Goal: Task Accomplishment & Management: Manage account settings

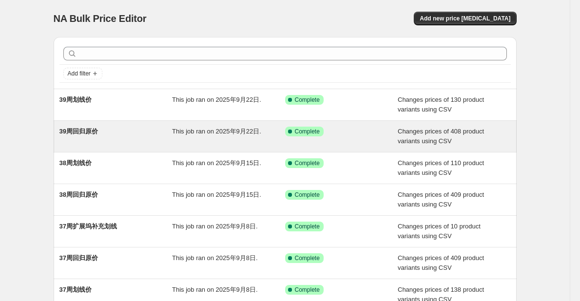
click at [101, 143] on div "39周回归原价" at bounding box center [115, 136] width 113 height 19
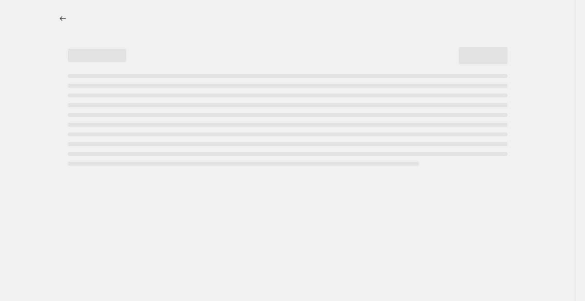
click at [38, 157] on div at bounding box center [287, 150] width 574 height 301
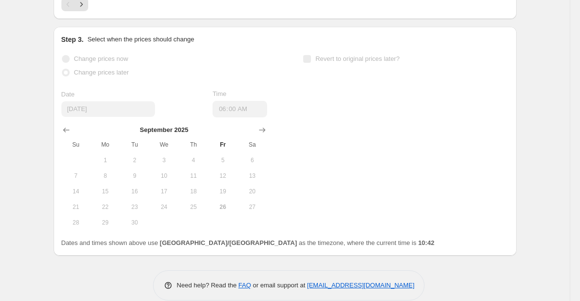
scroll to position [748, 0]
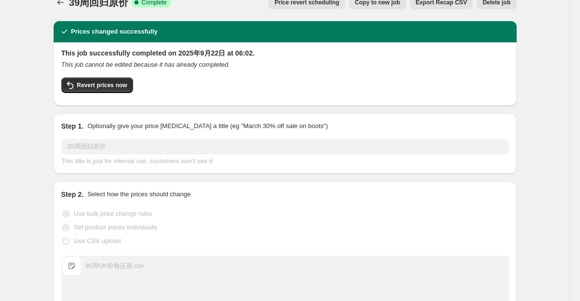
scroll to position [0, 0]
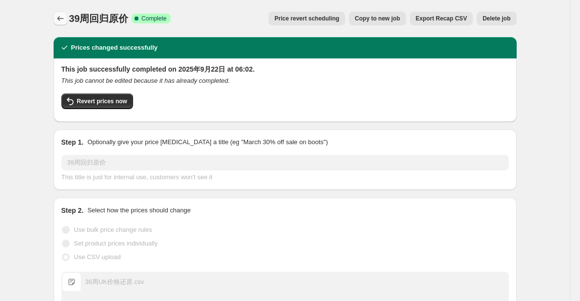
click at [65, 21] on icon "Price change jobs" at bounding box center [61, 19] width 10 height 10
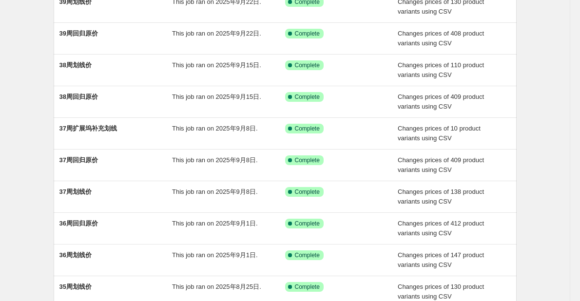
scroll to position [201, 0]
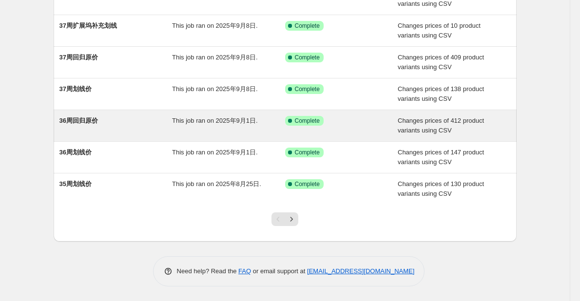
click at [131, 122] on div "36周回归原价" at bounding box center [115, 125] width 113 height 19
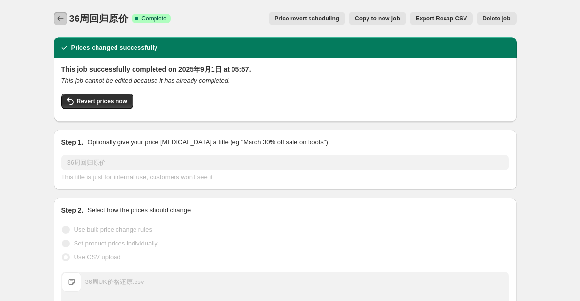
click at [67, 15] on button "Price change jobs" at bounding box center [61, 19] width 14 height 14
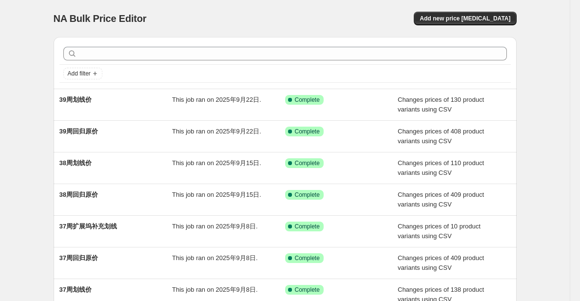
click at [41, 115] on div "NA Bulk Price Editor. This page is ready NA Bulk Price Editor Add new price cha…" at bounding box center [284, 251] width 569 height 502
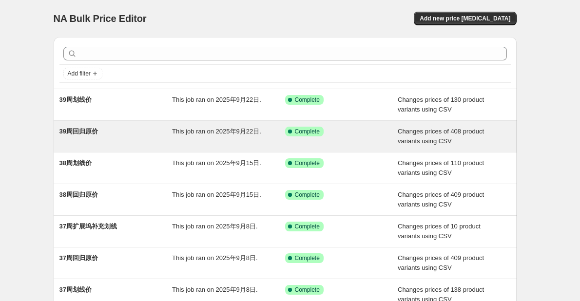
click at [107, 142] on div "39周回归原价" at bounding box center [115, 136] width 113 height 19
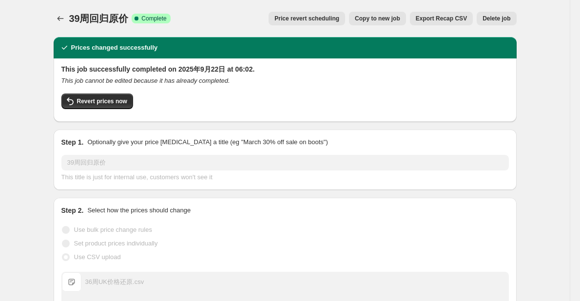
click at [395, 19] on span "Copy to new job" at bounding box center [377, 19] width 45 height 8
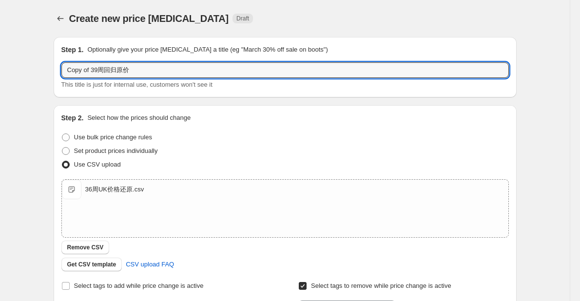
drag, startPoint x: 99, startPoint y: 71, endPoint x: 44, endPoint y: 72, distance: 55.1
click at [44, 72] on div "Create new price change job. This page is ready Create new price change job Dra…" at bounding box center [285, 253] width 486 height 506
type input "40周回归原价"
click at [53, 180] on div "Step 1. Optionally give your price change job a title (eg "March 30% off sale o…" at bounding box center [281, 237] width 471 height 417
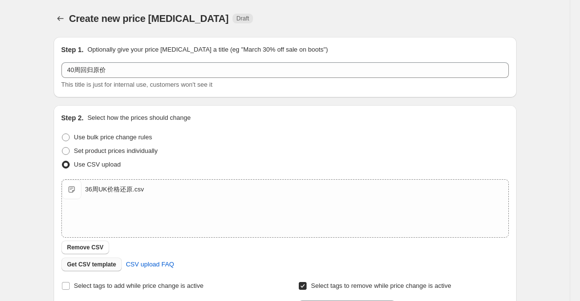
click at [100, 265] on span "Get CSV template" at bounding box center [91, 265] width 49 height 8
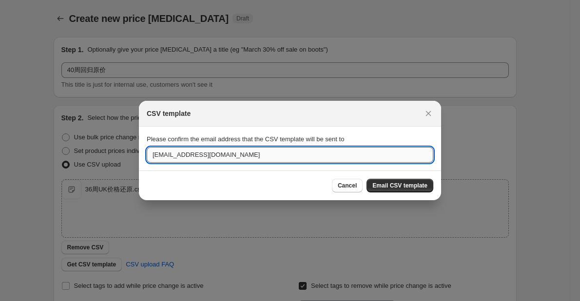
drag, startPoint x: 162, startPoint y: 159, endPoint x: 147, endPoint y: 159, distance: 15.6
click at [147, 159] on input "[EMAIL_ADDRESS][DOMAIN_NAME]" at bounding box center [290, 155] width 286 height 16
type input "[DOMAIN_NAME][EMAIL_ADDRESS][DOMAIN_NAME]"
click at [406, 190] on button "Email CSV template" at bounding box center [399, 186] width 67 height 14
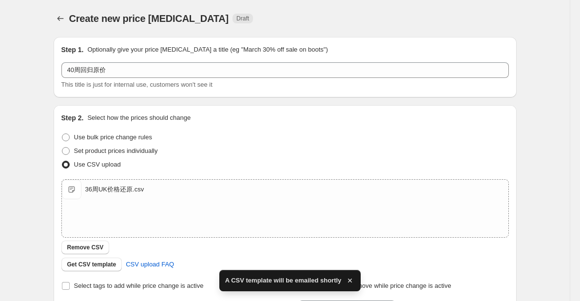
scroll to position [205, 0]
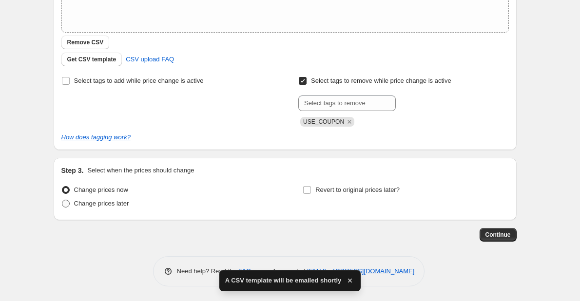
click at [125, 204] on span "Change prices later" at bounding box center [101, 203] width 55 height 7
click at [62, 200] on input "Change prices later" at bounding box center [62, 200] width 0 height 0
radio input "true"
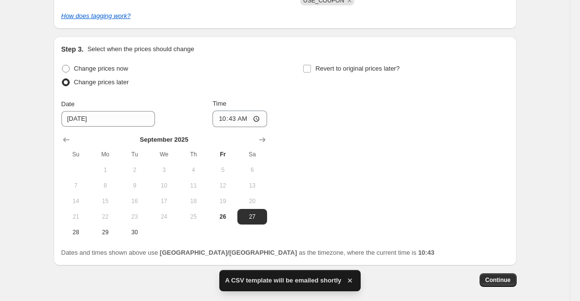
scroll to position [372, 0]
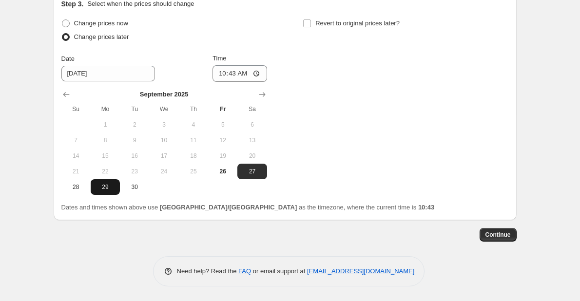
click at [100, 189] on span "29" at bounding box center [104, 187] width 21 height 8
type input "9/29/2025"
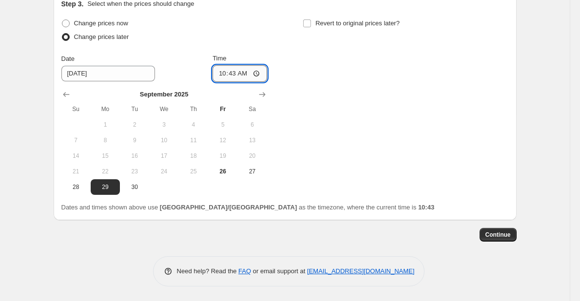
click at [246, 73] on input "10:43" at bounding box center [239, 73] width 55 height 17
click at [235, 73] on input "10:43" at bounding box center [239, 73] width 55 height 17
type input "05:55"
click at [312, 95] on div "Change prices now Change prices later Date 9/29/2025 Time 05:55 September 2025 …" at bounding box center [284, 106] width 447 height 178
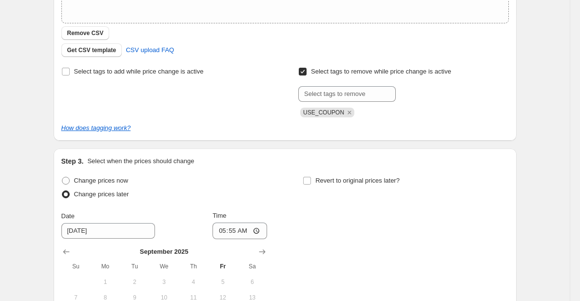
scroll to position [177, 0]
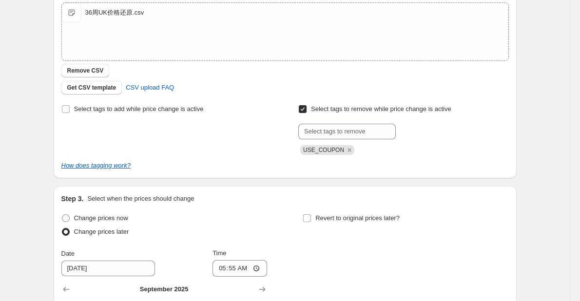
click at [422, 199] on div "Step 3. Select when the prices should change" at bounding box center [284, 199] width 447 height 10
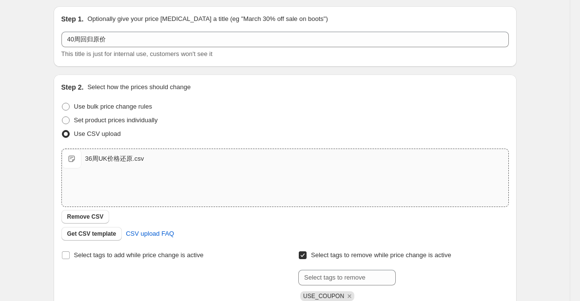
click at [112, 161] on div "36周UK价格还原.csv" at bounding box center [114, 159] width 59 height 10
type input "C:\fakepath\UK 每周回归原价表.csv"
click at [246, 126] on div "Set product prices individually" at bounding box center [284, 120] width 447 height 14
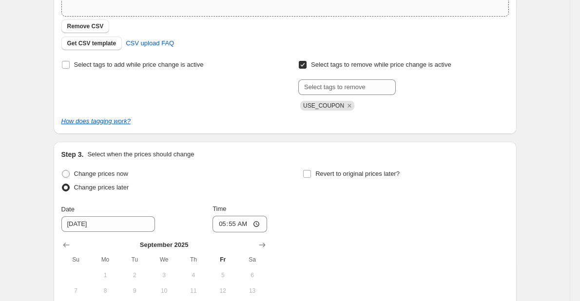
scroll to position [274, 0]
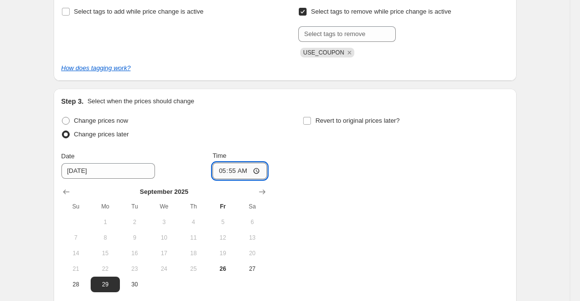
click at [246, 170] on input "05:55" at bounding box center [239, 171] width 55 height 17
type input "05:30"
click at [279, 189] on div "Change prices now Change prices later Date 9/29/2025 Time 05:30 September 2025 …" at bounding box center [284, 203] width 447 height 178
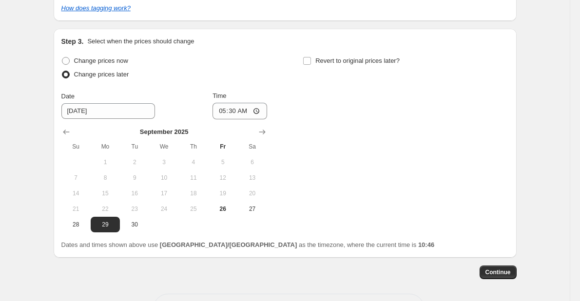
scroll to position [372, 0]
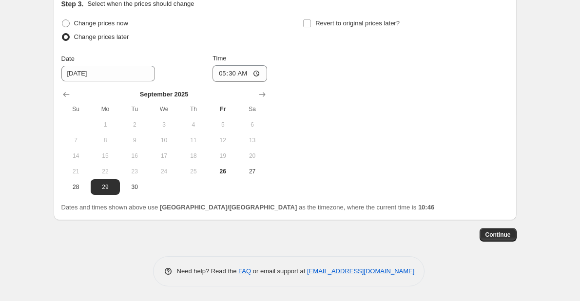
click at [510, 235] on span "Continue" at bounding box center [497, 235] width 25 height 8
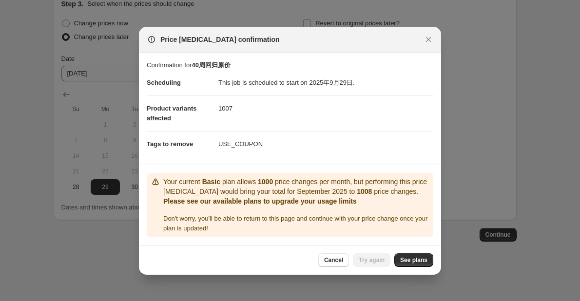
click at [289, 145] on dd "USE_COUPON" at bounding box center [325, 144] width 215 height 26
click at [193, 193] on p "Your current Basic plan allows 1000 price changes per month, but performing thi…" at bounding box center [296, 186] width 266 height 19
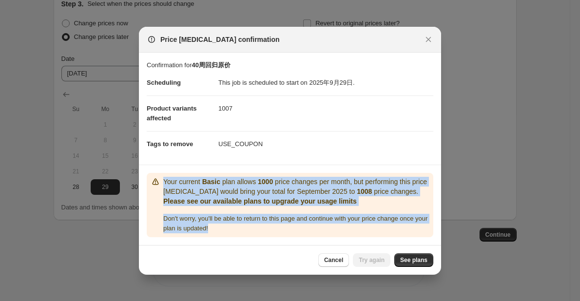
drag, startPoint x: 162, startPoint y: 182, endPoint x: 227, endPoint y: 226, distance: 77.5
click at [227, 226] on div "Your current Basic plan allows 1000 price changes per month, but performing thi…" at bounding box center [290, 205] width 279 height 57
click at [227, 226] on div "Don ' t worry, you ' ll be able to return to this page and continue with your p…" at bounding box center [296, 223] width 266 height 19
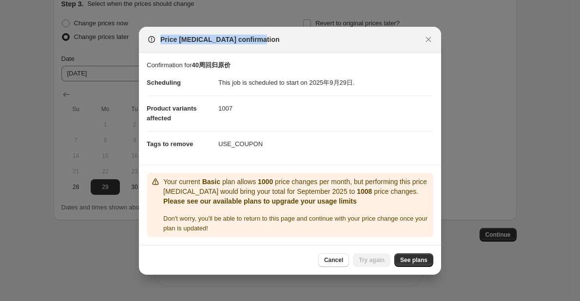
drag, startPoint x: 307, startPoint y: 42, endPoint x: 160, endPoint y: 38, distance: 147.2
click at [160, 38] on div "Price change job confirmation" at bounding box center [281, 40] width 269 height 10
click at [316, 55] on section "Confirmation for 40周回归原价 Scheduling This job is scheduled to start on 2025年9月29…" at bounding box center [290, 109] width 302 height 112
click at [260, 95] on dd "1007" at bounding box center [325, 108] width 215 height 26
click at [285, 162] on section "Confirmation for 40周回归原价 Scheduling This job is scheduled to start on 2025年9月29…" at bounding box center [290, 109] width 302 height 112
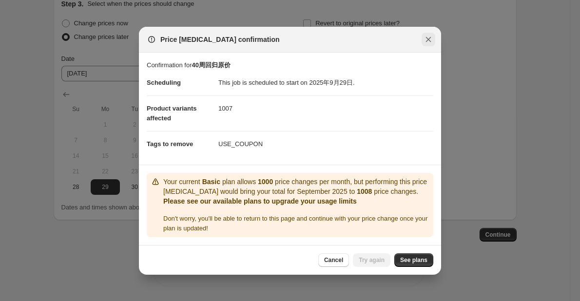
click at [430, 41] on icon "Close" at bounding box center [428, 39] width 5 height 5
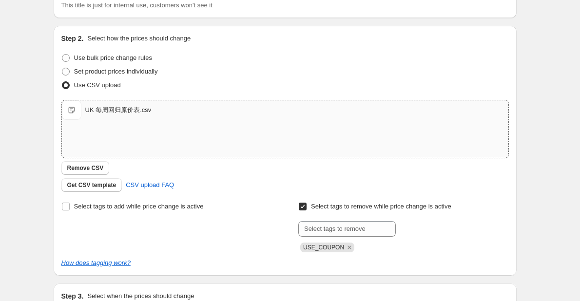
scroll to position [0, 0]
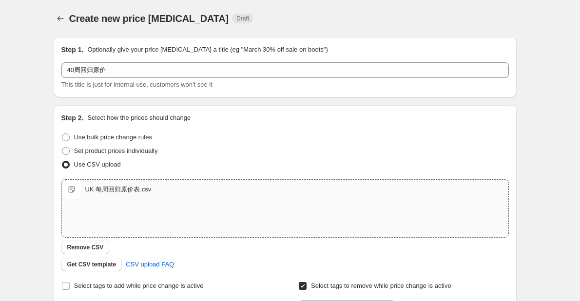
click at [289, 126] on div "Step 2. Select how the prices should change Use bulk price change rules Set pro…" at bounding box center [284, 230] width 447 height 234
drag, startPoint x: 57, startPoint y: 17, endPoint x: 42, endPoint y: 21, distance: 15.6
click at [59, 14] on button "Price change jobs" at bounding box center [61, 19] width 14 height 14
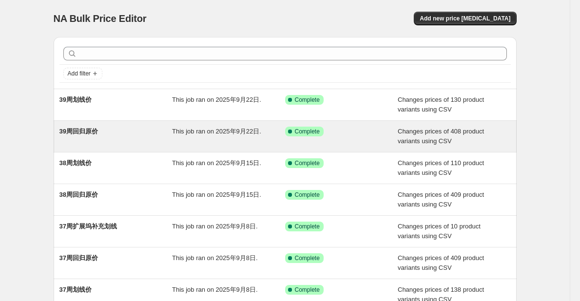
click at [120, 136] on div "39周回归原价" at bounding box center [115, 136] width 113 height 19
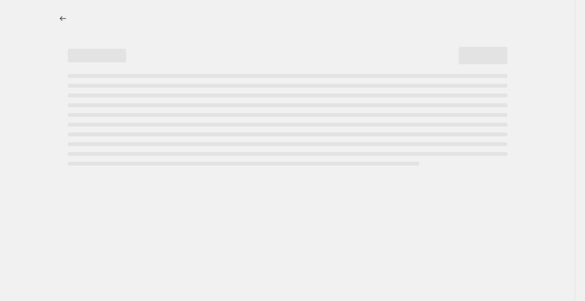
click at [34, 103] on div at bounding box center [287, 150] width 574 height 301
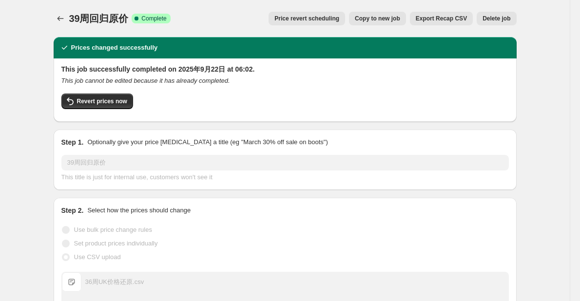
click at [379, 21] on span "Copy to new job" at bounding box center [377, 19] width 45 height 8
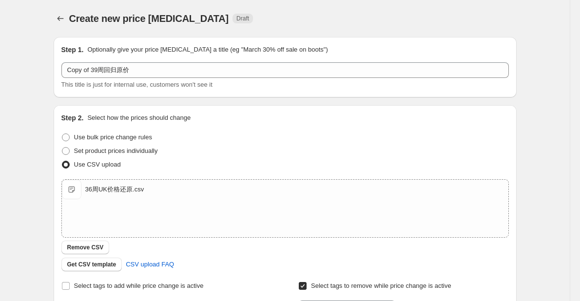
click at [193, 139] on div "Use bulk price change rules" at bounding box center [284, 138] width 447 height 14
click at [76, 265] on span "Get CSV template" at bounding box center [91, 265] width 49 height 8
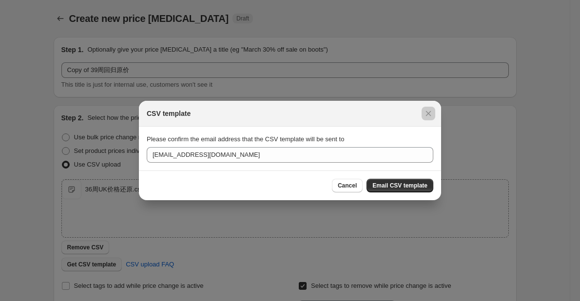
click at [76, 265] on div at bounding box center [290, 150] width 580 height 301
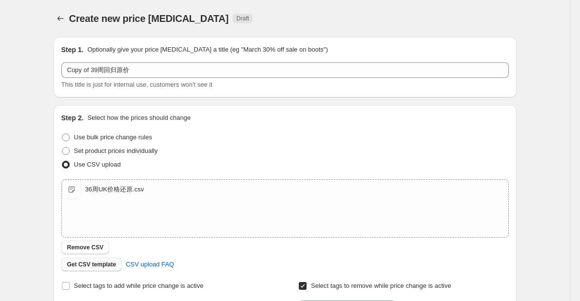
click at [76, 265] on span "Get CSV template" at bounding box center [91, 265] width 49 height 8
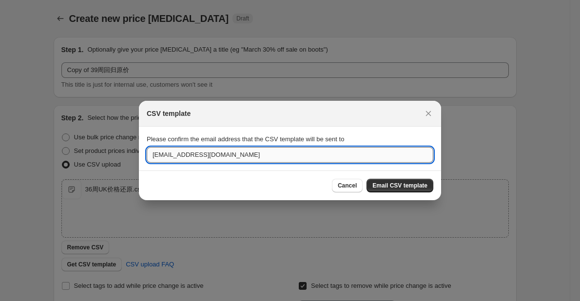
drag, startPoint x: 165, startPoint y: 158, endPoint x: 147, endPoint y: 160, distance: 18.1
click at [147, 160] on input "[EMAIL_ADDRESS][DOMAIN_NAME]" at bounding box center [290, 155] width 286 height 16
type input "[DOMAIN_NAME][EMAIL_ADDRESS][DOMAIN_NAME]"
click at [385, 182] on span "Email CSV template" at bounding box center [399, 186] width 55 height 8
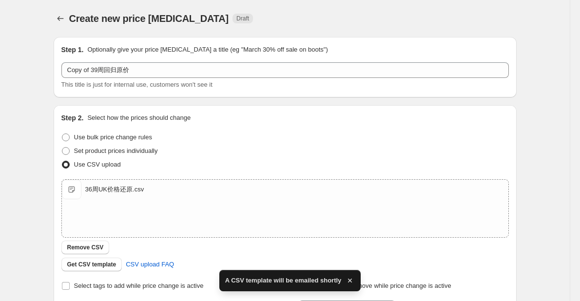
click at [354, 154] on div "Set product prices individually" at bounding box center [284, 151] width 447 height 14
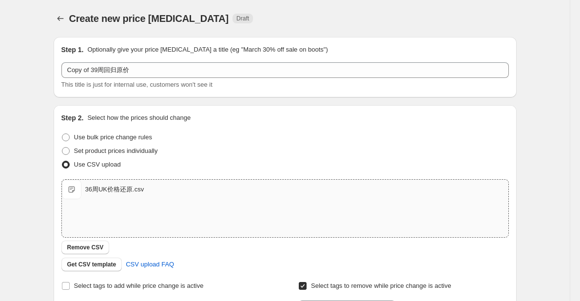
scroll to position [205, 0]
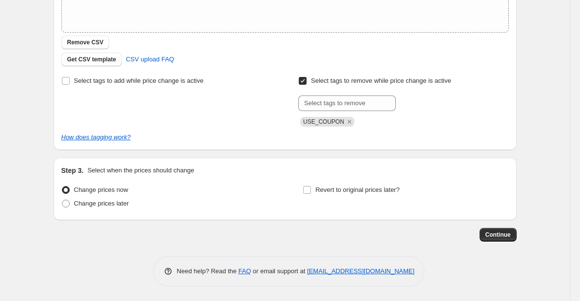
click at [115, 156] on div "Step 1. Optionally give your price change job a title (eg "March 30% off sale o…" at bounding box center [281, 32] width 471 height 417
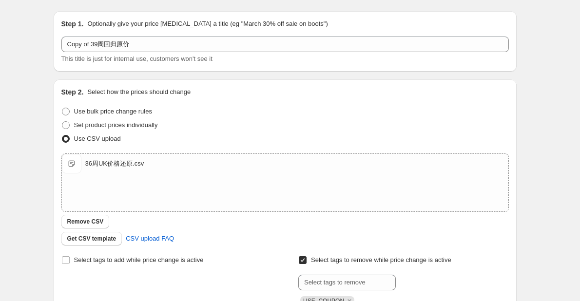
scroll to position [0, 0]
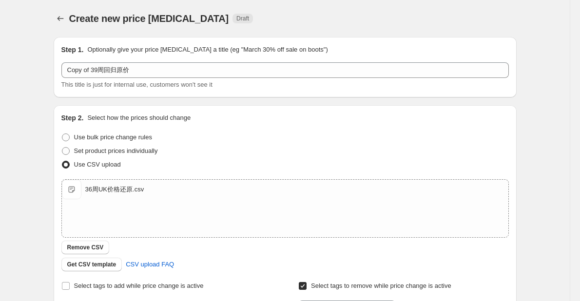
click at [47, 32] on div "Create new price change job. This page is ready Create new price change job Dra…" at bounding box center [285, 253] width 486 height 506
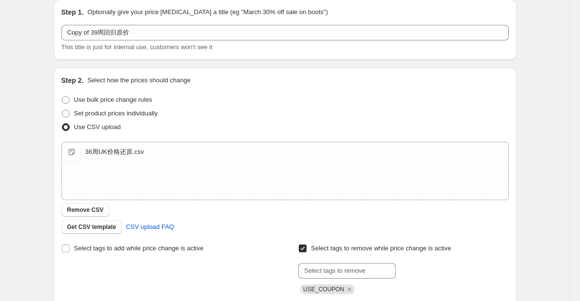
scroll to position [49, 0]
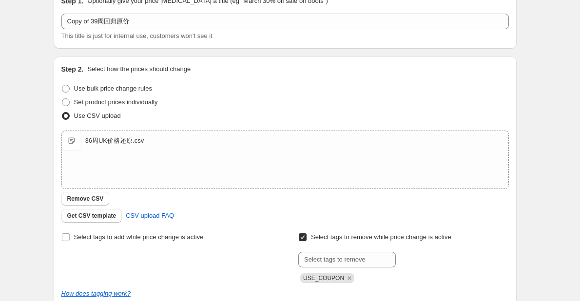
click at [261, 165] on div "36周UK价格还原.csv 36周UK价格还原.csv" at bounding box center [285, 159] width 446 height 57
click at [119, 102] on span "Set product prices individually" at bounding box center [116, 101] width 84 height 7
click at [62, 99] on input "Set product prices individually" at bounding box center [62, 98] width 0 height 0
radio input "true"
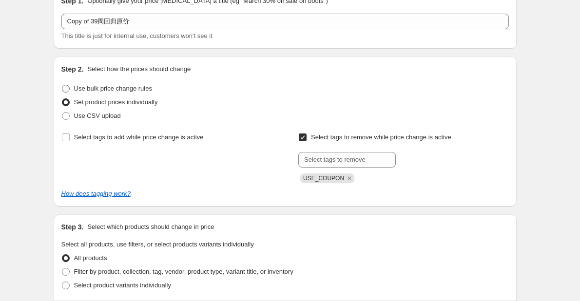
click at [119, 89] on span "Use bulk price change rules" at bounding box center [113, 88] width 78 height 7
click at [62, 85] on input "Use bulk price change rules" at bounding box center [62, 85] width 0 height 0
radio input "true"
select select "percentage"
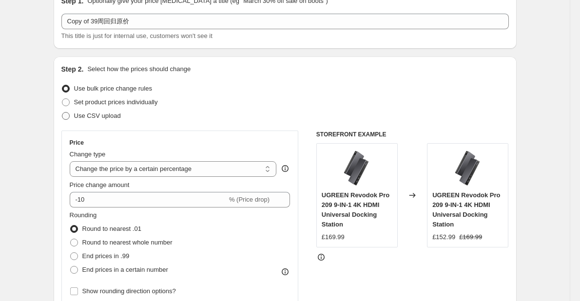
click at [103, 116] on span "Use CSV upload" at bounding box center [97, 115] width 47 height 7
click at [62, 113] on input "Use CSV upload" at bounding box center [62, 112] width 0 height 0
radio input "true"
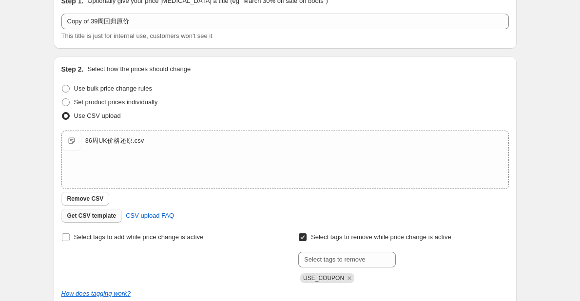
click at [98, 218] on span "Get CSV template" at bounding box center [91, 216] width 49 height 8
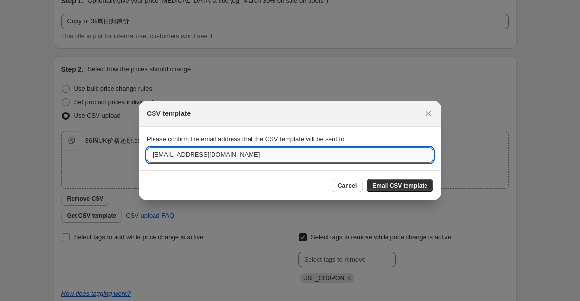
drag, startPoint x: 162, startPoint y: 154, endPoint x: 152, endPoint y: 155, distance: 10.2
click at [152, 155] on input "[EMAIL_ADDRESS][DOMAIN_NAME]" at bounding box center [290, 155] width 286 height 16
type input "[DOMAIN_NAME][EMAIL_ADDRESS][DOMAIN_NAME]"
click at [411, 179] on button "Email CSV template" at bounding box center [399, 186] width 67 height 14
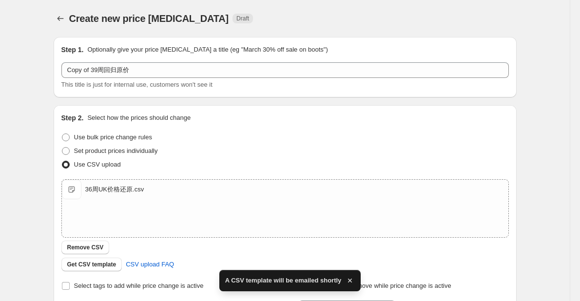
scroll to position [49, 0]
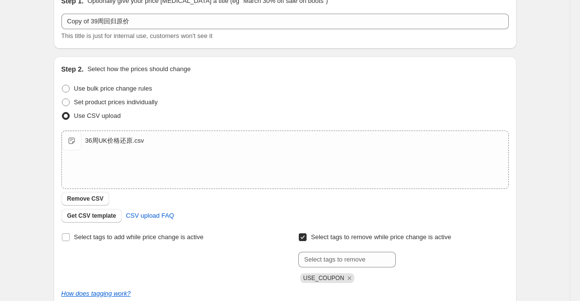
click at [43, 101] on div "Create new price change job. This page is ready Create new price change job Dra…" at bounding box center [284, 204] width 569 height 506
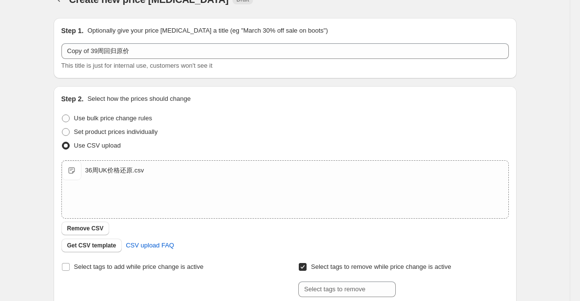
scroll to position [0, 0]
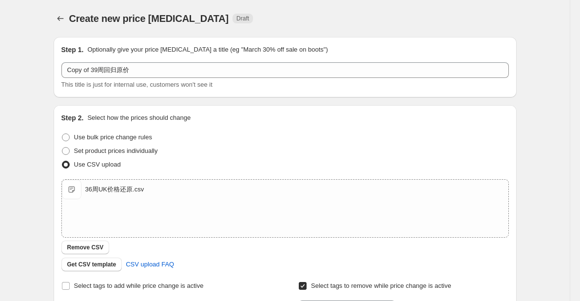
click at [44, 101] on div "Create new price change job. This page is ready Create new price change job Dra…" at bounding box center [285, 253] width 486 height 506
click at [58, 19] on icon "Price change jobs" at bounding box center [61, 19] width 10 height 10
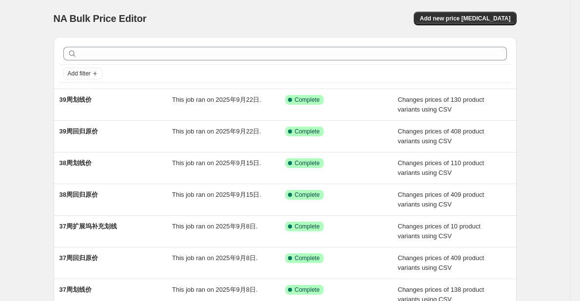
click at [144, 20] on span "NA Bulk Price Editor" at bounding box center [100, 18] width 93 height 11
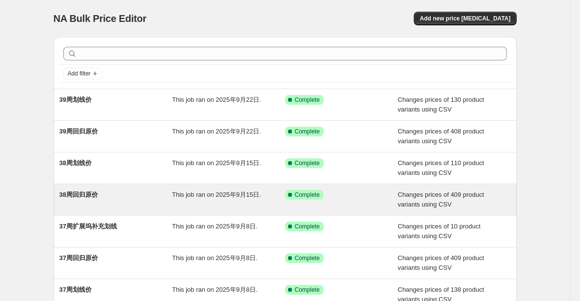
click at [147, 196] on div "38周回归原价" at bounding box center [115, 199] width 113 height 19
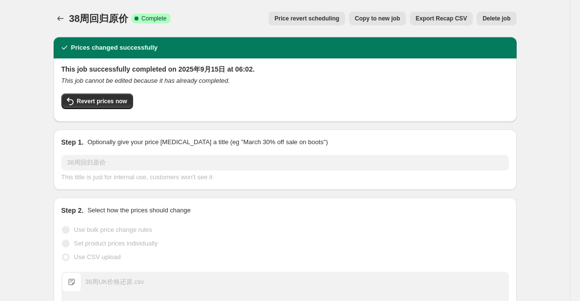
click at [67, 7] on div "38周回归原价. This page is ready 38周回归原价 Success Complete Complete Price revert sche…" at bounding box center [285, 18] width 463 height 37
click at [58, 23] on icon "Price change jobs" at bounding box center [61, 19] width 10 height 10
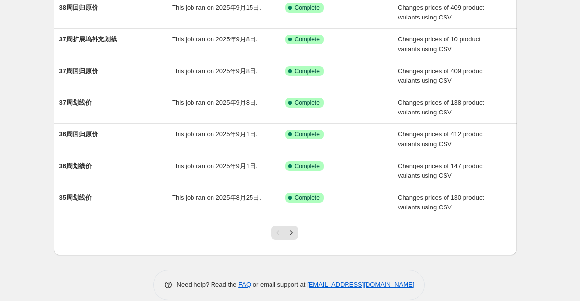
scroll to position [195, 0]
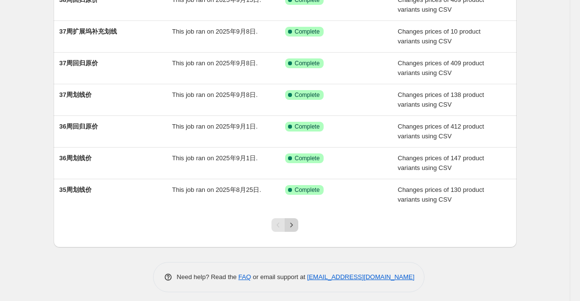
click at [296, 223] on icon "Next" at bounding box center [291, 225] width 10 height 10
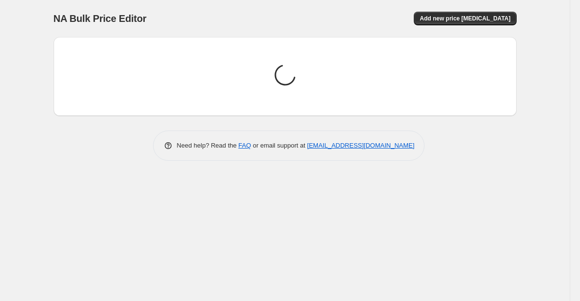
scroll to position [0, 0]
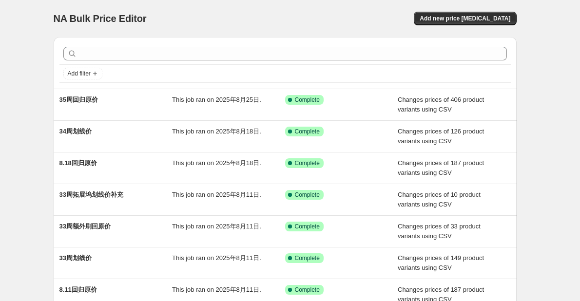
click at [290, 19] on div "NA Bulk Price Editor Add new price change job" at bounding box center [285, 19] width 463 height 14
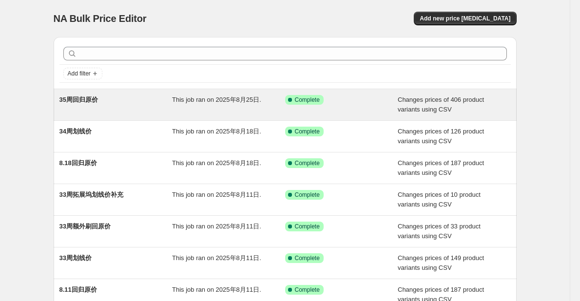
click at [261, 109] on div "This job ran on 2025年8月25日." at bounding box center [228, 104] width 113 height 19
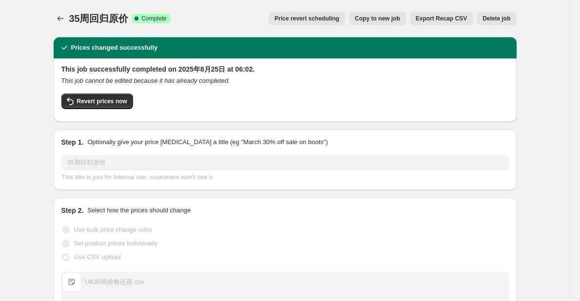
click at [57, 22] on button "Price change jobs" at bounding box center [61, 19] width 14 height 14
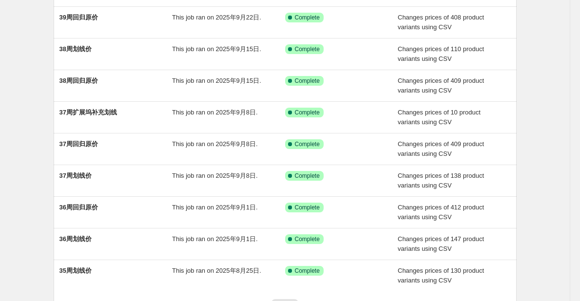
scroll to position [201, 0]
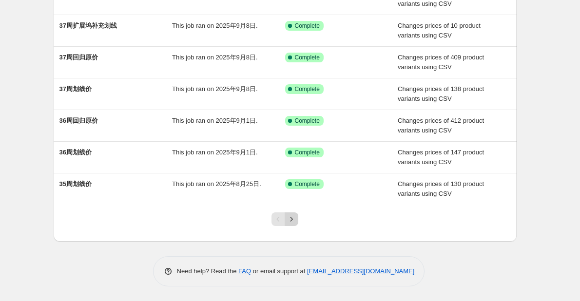
click at [295, 217] on icon "Next" at bounding box center [291, 219] width 10 height 10
click at [283, 222] on icon "Previous" at bounding box center [278, 219] width 10 height 10
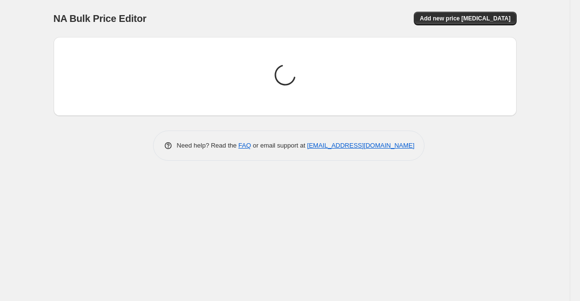
scroll to position [0, 0]
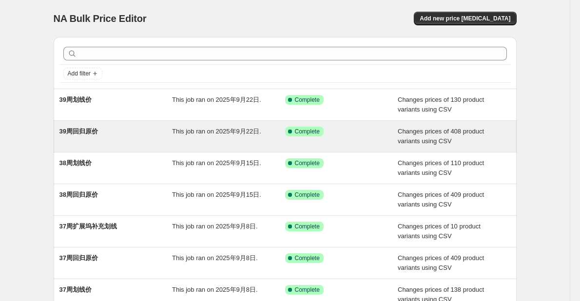
click at [161, 147] on div "39周回归原价 This job ran on 2025年9月22日. Success Complete Complete Changes prices of…" at bounding box center [285, 136] width 463 height 31
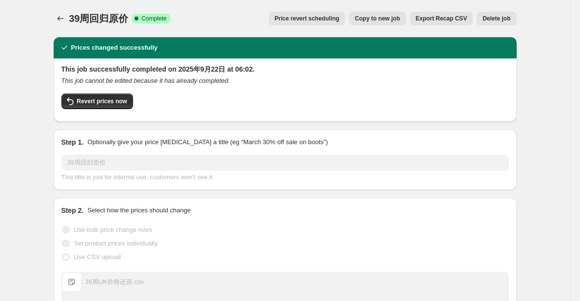
click at [446, 19] on span "Export Recap CSV" at bounding box center [441, 19] width 51 height 8
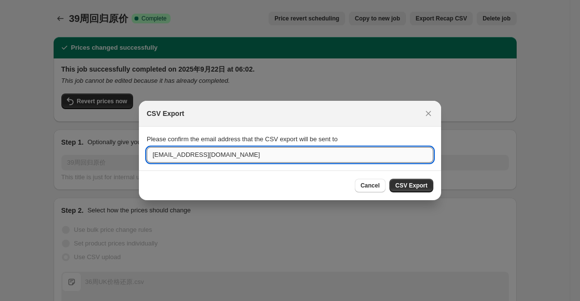
drag, startPoint x: 163, startPoint y: 152, endPoint x: 153, endPoint y: 153, distance: 10.3
click at [153, 153] on input "[EMAIL_ADDRESS][DOMAIN_NAME]" at bounding box center [290, 155] width 286 height 16
type input "[DOMAIN_NAME][EMAIL_ADDRESS][DOMAIN_NAME]"
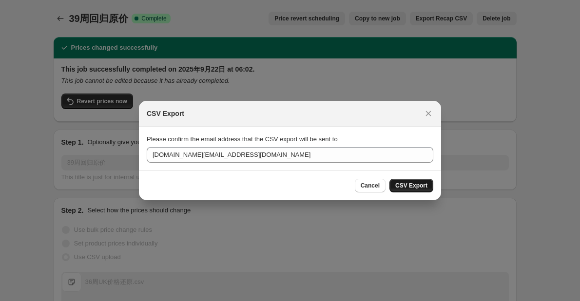
click at [420, 184] on span "CSV Export" at bounding box center [411, 186] width 32 height 8
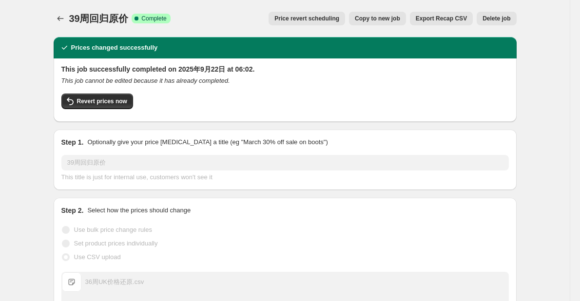
click at [57, 20] on icon "Price change jobs" at bounding box center [61, 19] width 10 height 10
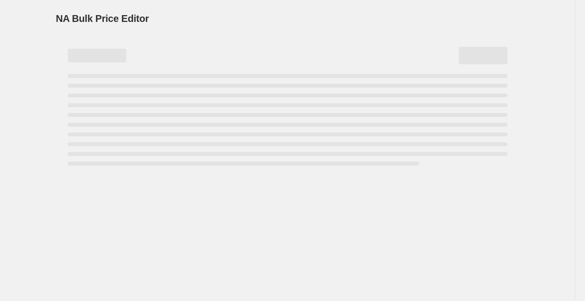
click at [44, 25] on div "NA Bulk Price Editor. This page is ready NA Bulk Price Editor" at bounding box center [287, 85] width 486 height 170
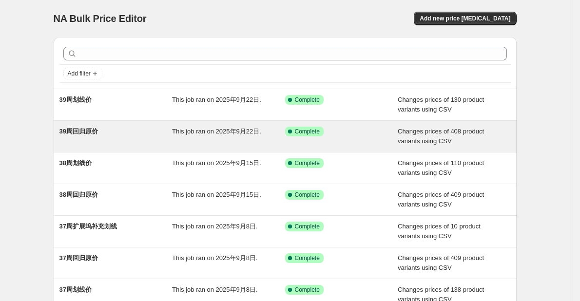
click at [132, 135] on div "39周回归原价" at bounding box center [115, 136] width 113 height 19
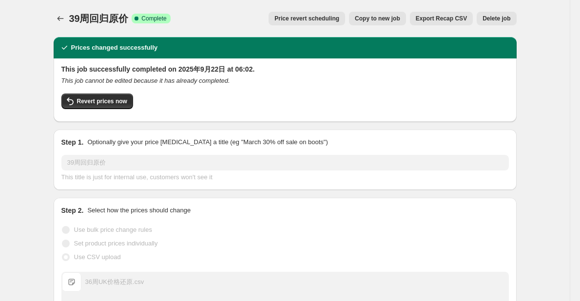
click at [374, 18] on span "Copy to new job" at bounding box center [377, 19] width 45 height 8
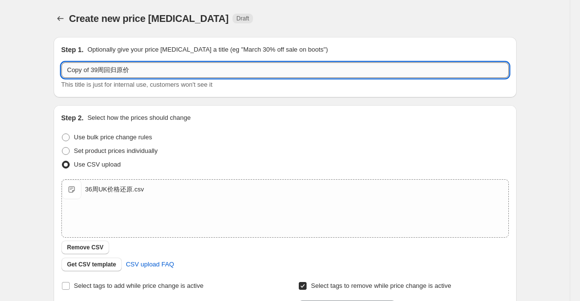
drag, startPoint x: 100, startPoint y: 72, endPoint x: 71, endPoint y: 72, distance: 28.7
click at [71, 72] on input "Copy of 39周回归原价" at bounding box center [284, 70] width 447 height 16
type input "40周回归原价"
click at [43, 91] on div "Create new price change job. This page is ready Create new price change job Dra…" at bounding box center [284, 253] width 569 height 506
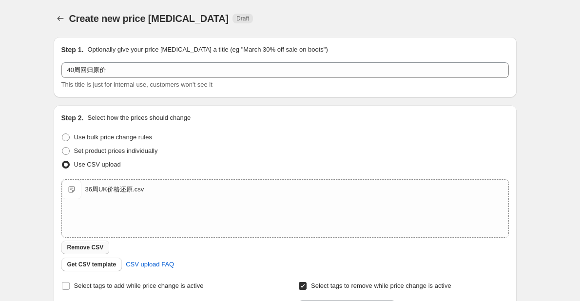
click at [97, 250] on span "Remove CSV" at bounding box center [85, 248] width 37 height 8
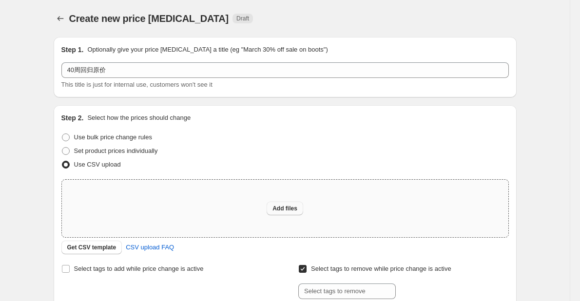
click at [285, 206] on span "Add files" at bounding box center [284, 209] width 25 height 8
type input "C:\fakepath\UK 每周回归原价表.csv"
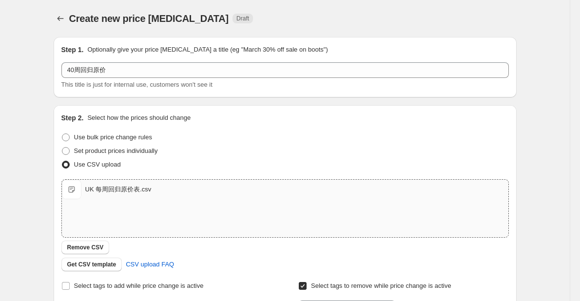
click at [286, 156] on div "Set product prices individually" at bounding box center [284, 151] width 447 height 14
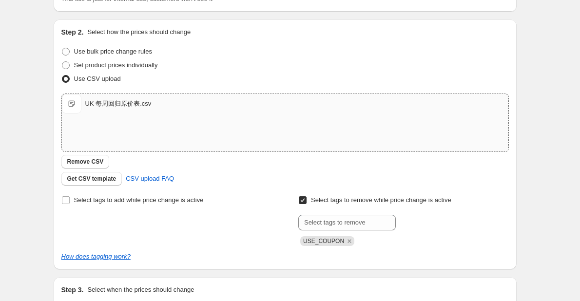
scroll to position [195, 0]
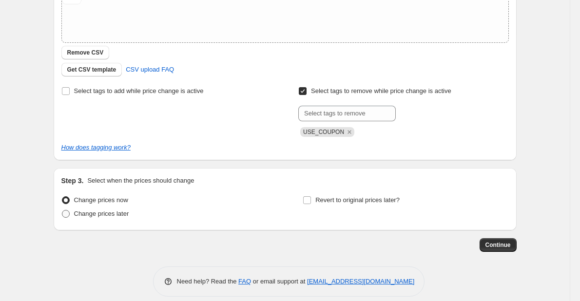
click at [113, 215] on span "Change prices later" at bounding box center [101, 213] width 55 height 7
click at [62, 210] on input "Change prices later" at bounding box center [62, 210] width 0 height 0
radio input "true"
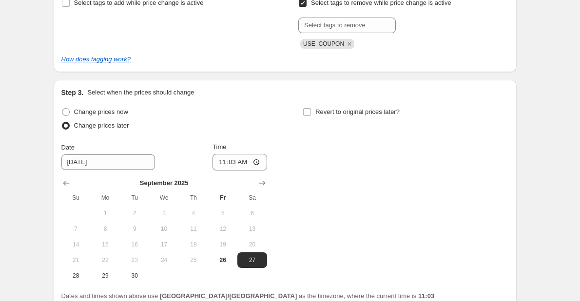
scroll to position [372, 0]
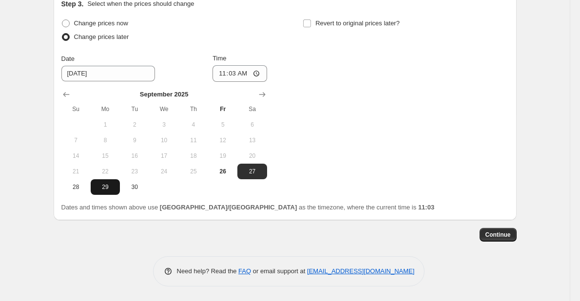
click at [100, 191] on button "29" at bounding box center [105, 187] width 29 height 16
type input "9/29/2025"
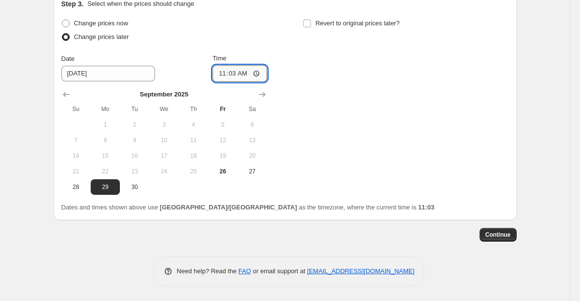
click at [238, 72] on input "11:03" at bounding box center [239, 73] width 55 height 17
type input "05:30"
drag, startPoint x: 331, startPoint y: 98, endPoint x: 333, endPoint y: 103, distance: 5.2
click at [333, 103] on div "Change prices now Change prices later Date 9/29/2025 Time 05:30 September 2025 …" at bounding box center [284, 106] width 447 height 178
click at [340, 239] on div "Continue" at bounding box center [285, 235] width 463 height 14
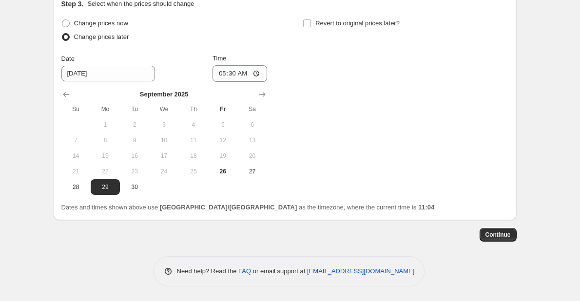
click at [499, 231] on span "Continue" at bounding box center [497, 235] width 25 height 8
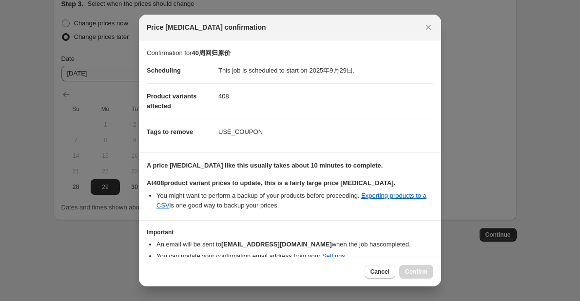
click at [414, 241] on li "An email will be sent to jack@ugreen.com when the job has completed ." at bounding box center [294, 245] width 277 height 10
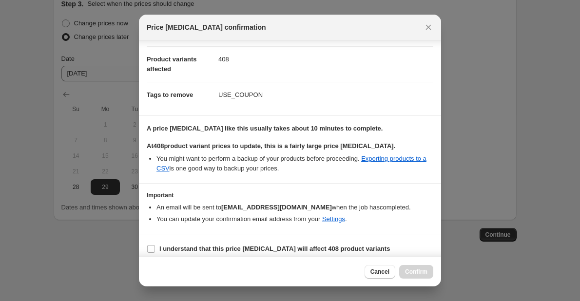
scroll to position [44, 0]
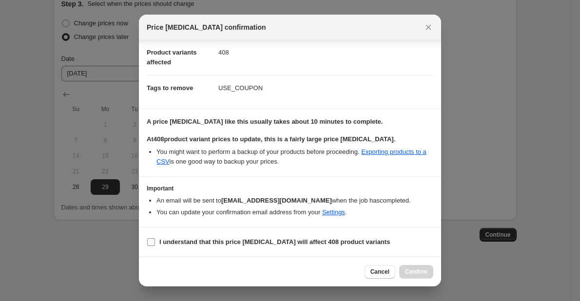
click at [222, 245] on b "I understand that this price change job will affect 408 product variants" at bounding box center [274, 241] width 230 height 7
click at [155, 245] on input "I understand that this price change job will affect 408 product variants" at bounding box center [151, 242] width 8 height 8
checkbox input "true"
click at [320, 201] on li "An email will be sent to jack@ugreen.com when the job has completed ." at bounding box center [294, 201] width 277 height 10
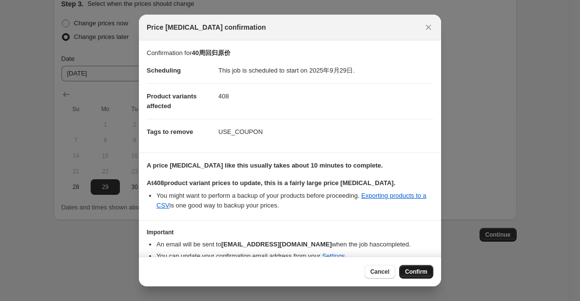
click at [412, 269] on span "Confirm" at bounding box center [416, 272] width 22 height 8
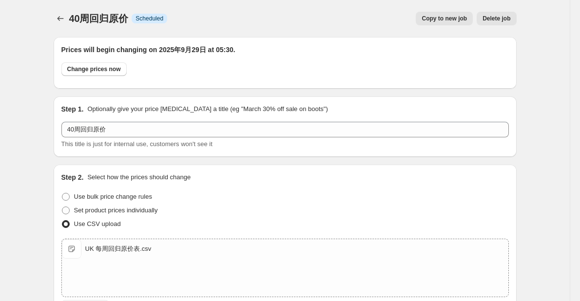
scroll to position [372, 0]
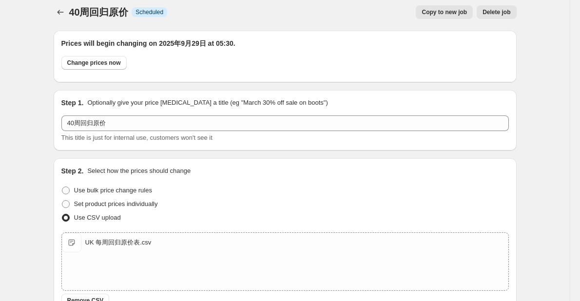
scroll to position [0, 0]
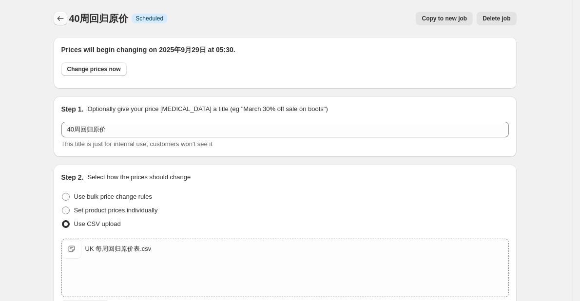
click at [58, 17] on icon "Price change jobs" at bounding box center [61, 19] width 10 height 10
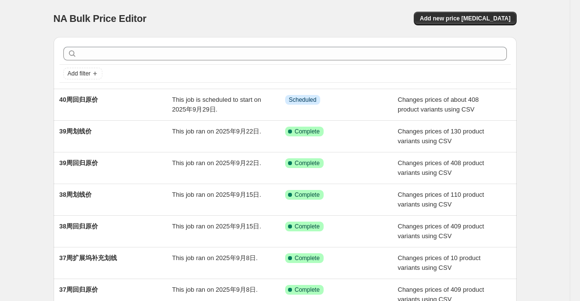
click at [36, 42] on div "NA Bulk Price Editor. This page is ready NA Bulk Price Editor Add new price [ME…" at bounding box center [284, 251] width 569 height 502
click at [194, 11] on div "NA Bulk Price Editor. This page is ready NA Bulk Price Editor Add new price cha…" at bounding box center [285, 18] width 463 height 37
click at [34, 100] on div "NA Bulk Price Editor. This page is ready NA Bulk Price Editor Add new price [ME…" at bounding box center [284, 251] width 569 height 502
click at [391, 19] on div "Add new price [MEDICAL_DATA]" at bounding box center [400, 19] width 232 height 14
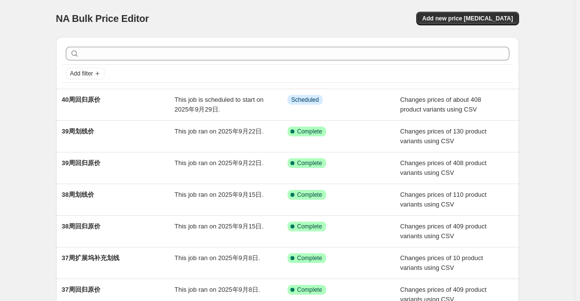
click at [25, 223] on div "NA Bulk Price Editor. This page is ready NA Bulk Price Editor Add new price [ME…" at bounding box center [287, 251] width 574 height 502
click at [472, 18] on span "Add new price [MEDICAL_DATA]" at bounding box center [467, 19] width 91 height 8
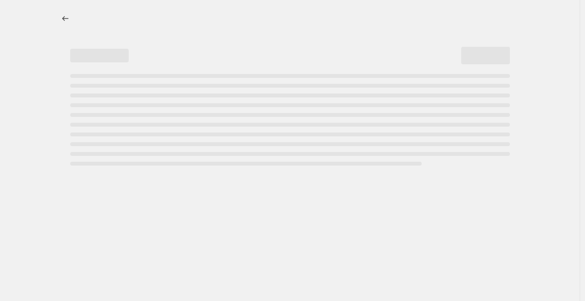
select select "percentage"
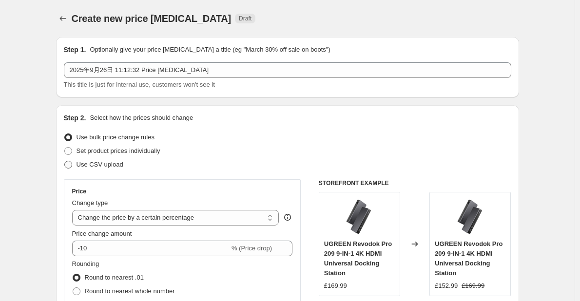
click at [94, 166] on span "Use CSV upload" at bounding box center [99, 164] width 47 height 7
click at [65, 161] on input "Use CSV upload" at bounding box center [64, 161] width 0 height 0
radio input "true"
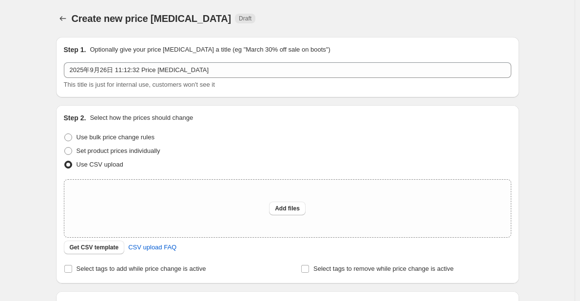
click at [40, 200] on div "Create new price [MEDICAL_DATA]. This page is ready Create new price [MEDICAL_D…" at bounding box center [287, 217] width 574 height 435
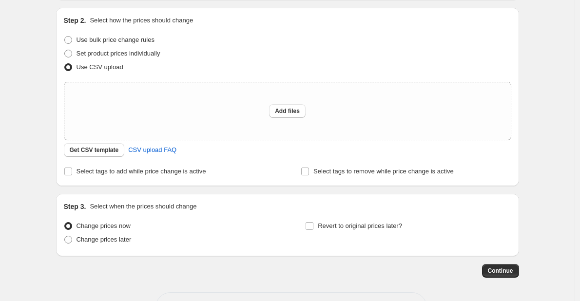
click at [40, 200] on div "Create new price [MEDICAL_DATA]. This page is ready Create new price [MEDICAL_D…" at bounding box center [287, 120] width 574 height 435
click at [112, 150] on span "Get CSV template" at bounding box center [94, 150] width 49 height 8
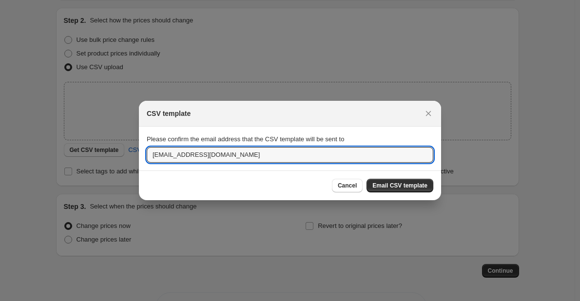
drag, startPoint x: 163, startPoint y: 157, endPoint x: 142, endPoint y: 154, distance: 21.2
click at [142, 154] on section "Please confirm the email address that the CSV template will be sent to [EMAIL_A…" at bounding box center [290, 149] width 302 height 44
type input "[DOMAIN_NAME][EMAIL_ADDRESS][DOMAIN_NAME]"
click at [401, 184] on span "Email CSV template" at bounding box center [399, 186] width 55 height 8
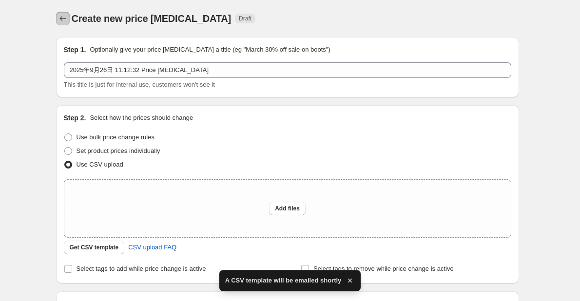
click at [65, 20] on icon "Price change jobs" at bounding box center [63, 19] width 10 height 10
